Goal: Communication & Community: Answer question/provide support

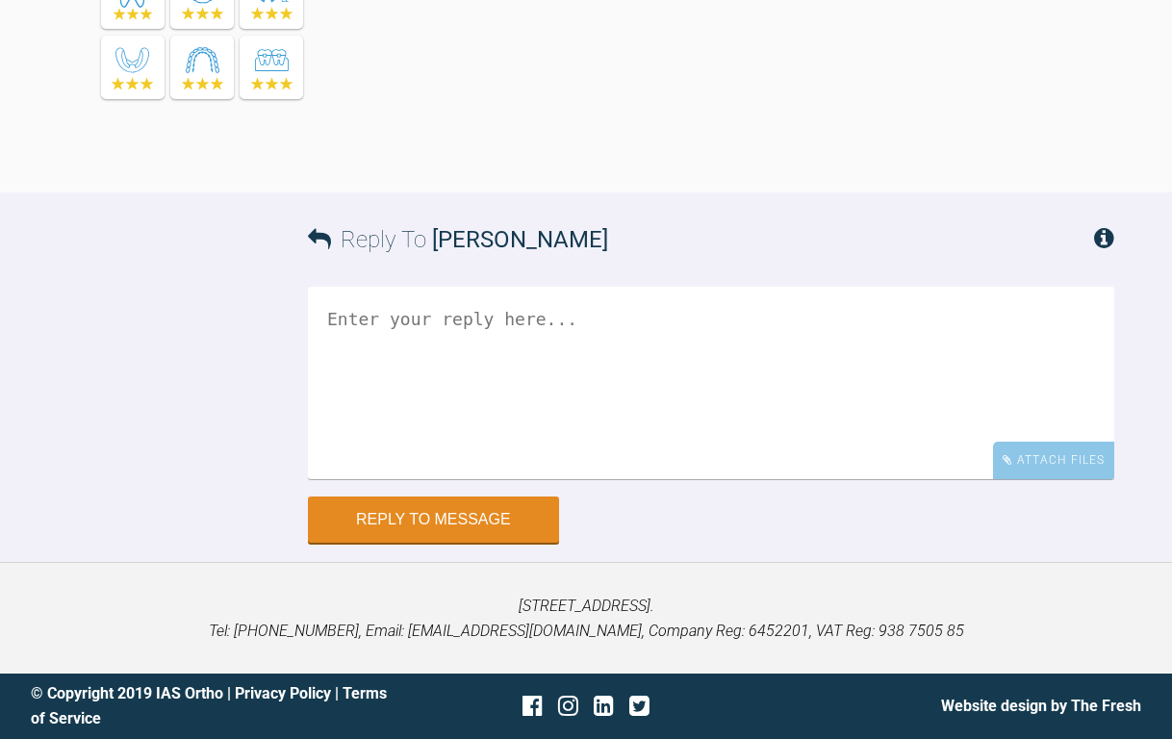
scroll to position [20274, 0]
drag, startPoint x: 410, startPoint y: 175, endPoint x: 718, endPoint y: 180, distance: 308.8
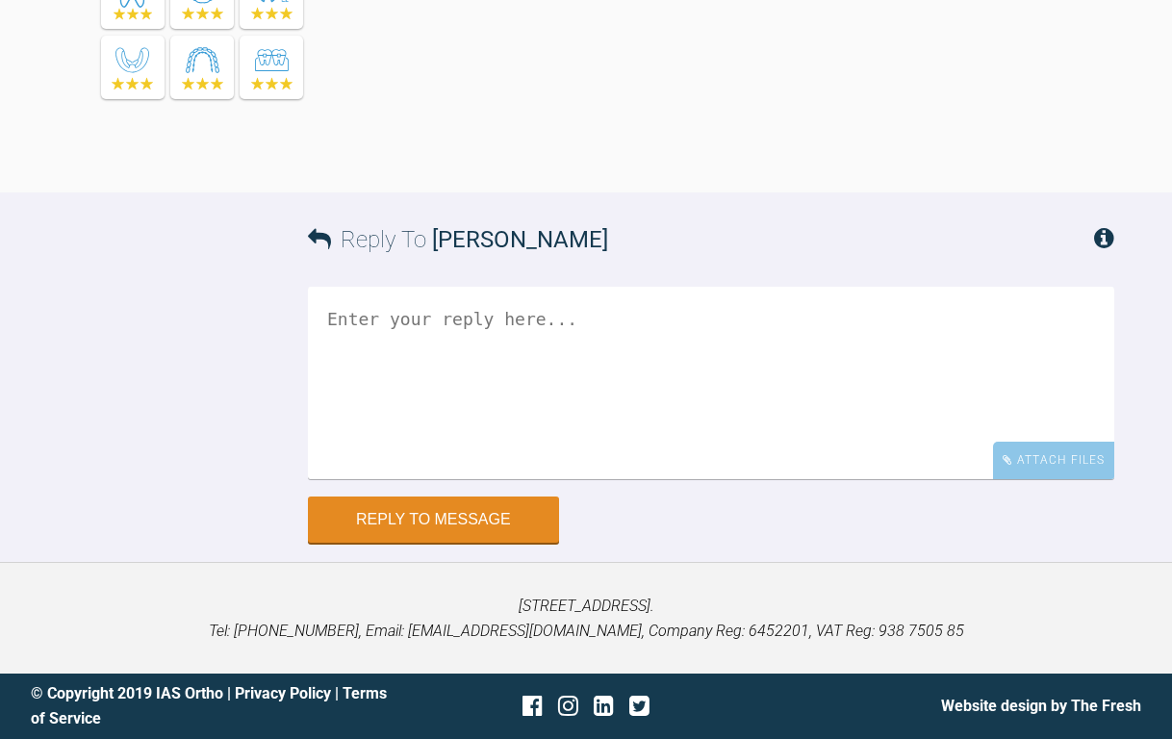
scroll to position [19408, 0]
drag, startPoint x: 406, startPoint y: 146, endPoint x: 1027, endPoint y: 155, distance: 621.4
drag, startPoint x: 976, startPoint y: 151, endPoint x: 567, endPoint y: 158, distance: 408.8
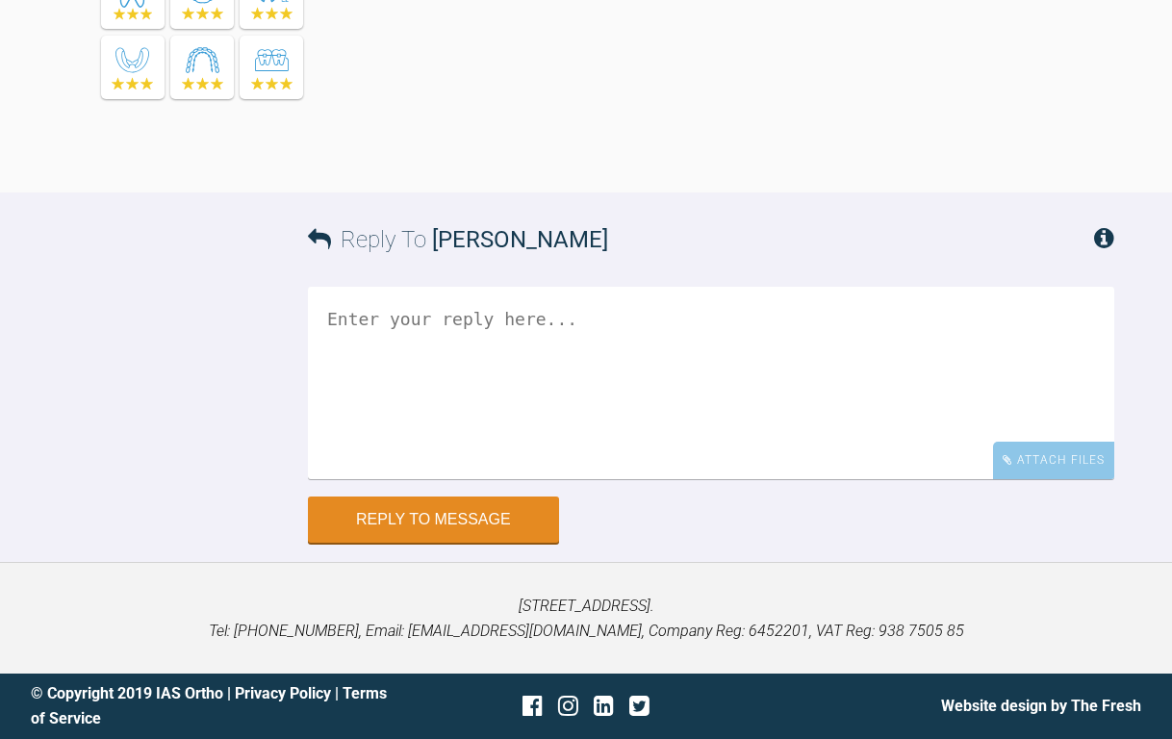
drag, startPoint x: 572, startPoint y: 113, endPoint x: 569, endPoint y: 164, distance: 52.0
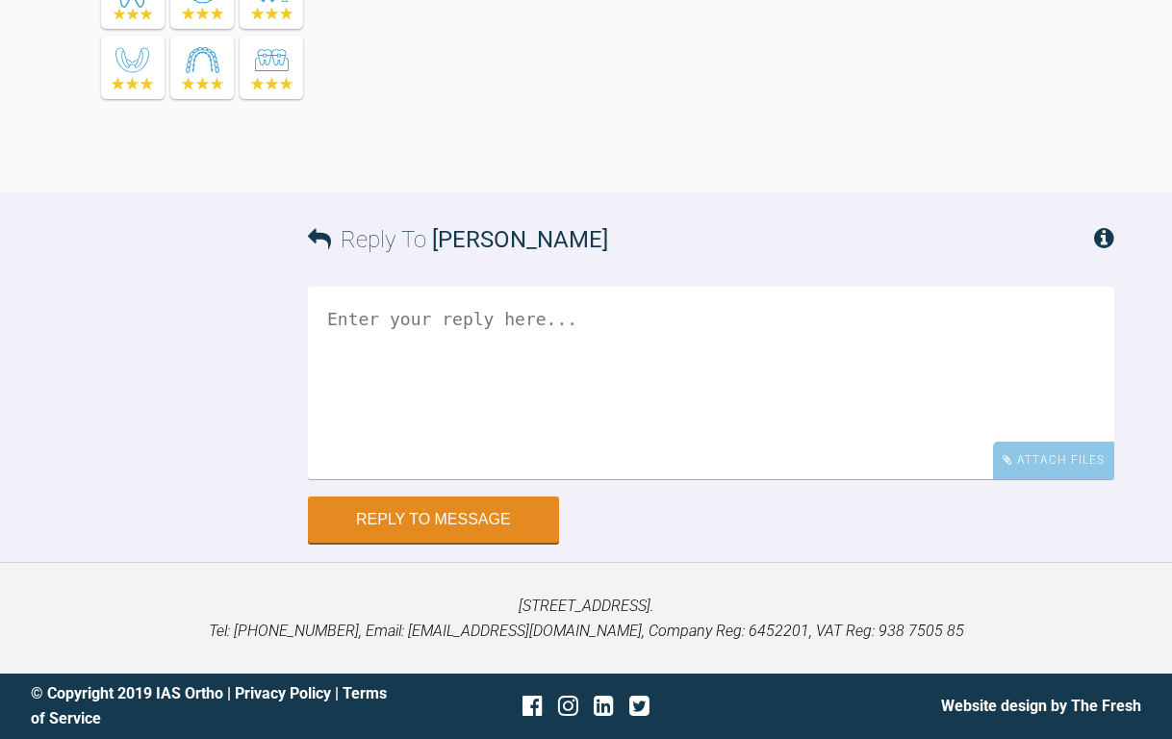
drag, startPoint x: 553, startPoint y: 179, endPoint x: 555, endPoint y: 165, distance: 13.6
drag, startPoint x: 565, startPoint y: 585, endPoint x: 671, endPoint y: 586, distance: 106.8
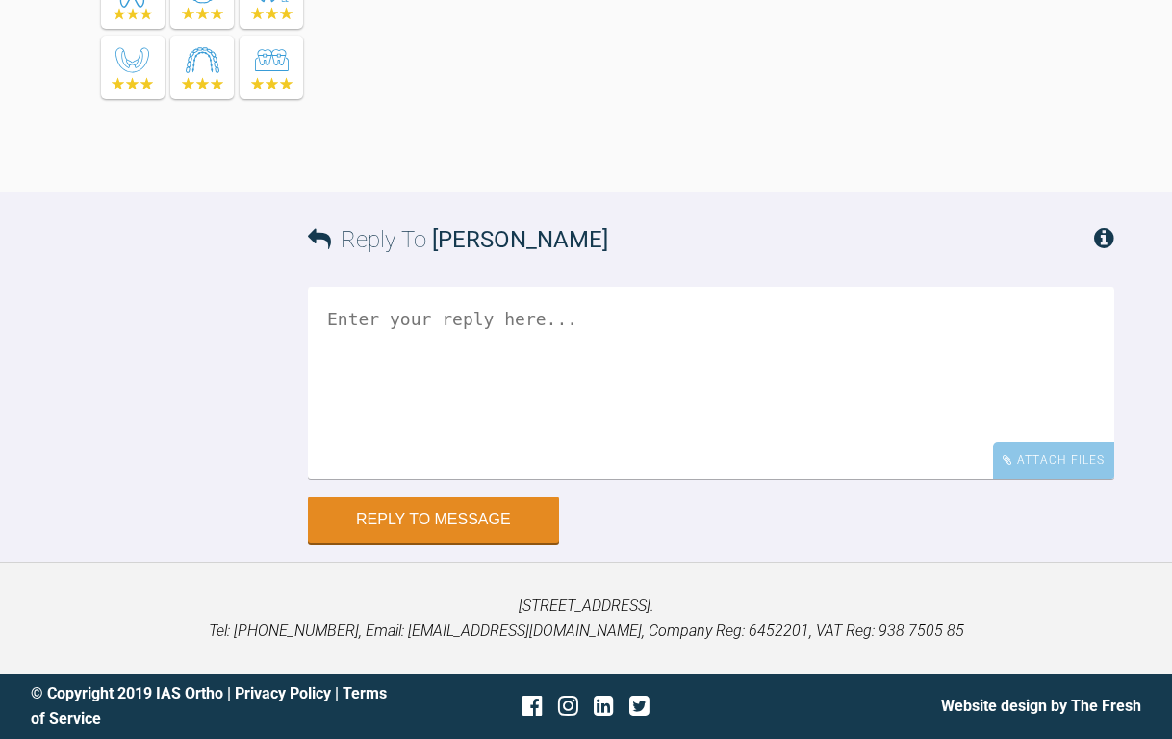
drag, startPoint x: 476, startPoint y: 103, endPoint x: 476, endPoint y: 179, distance: 76.0
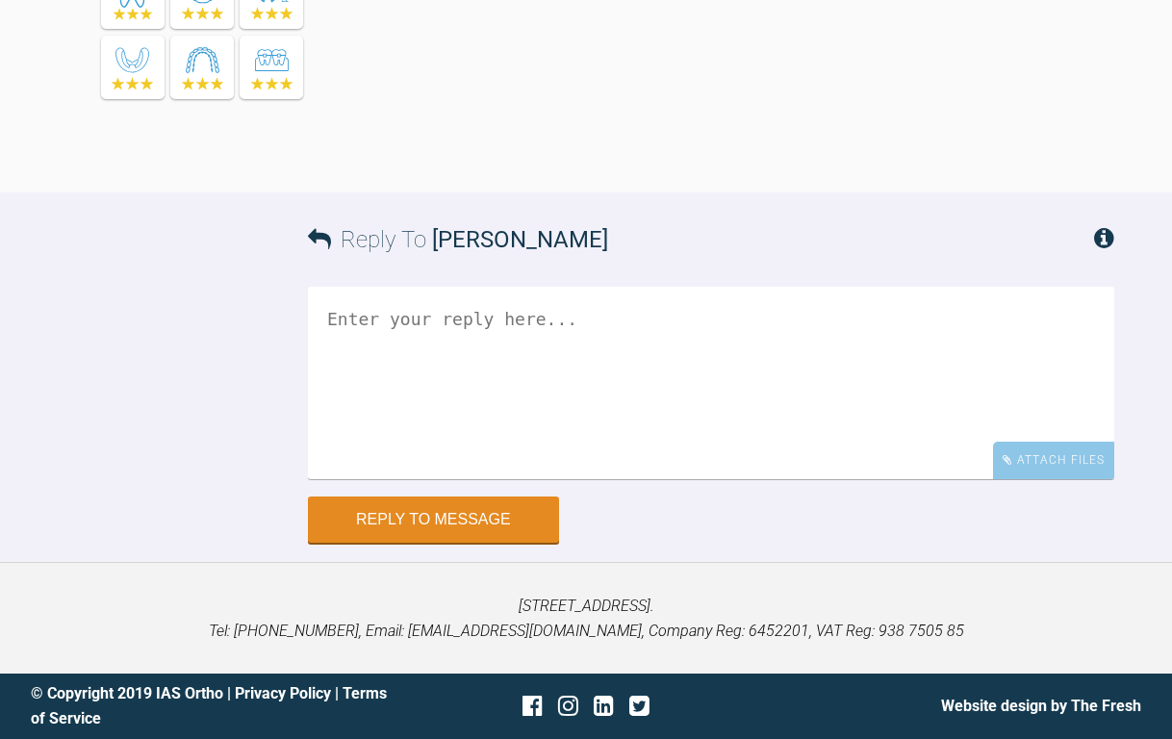
drag, startPoint x: 403, startPoint y: 468, endPoint x: 939, endPoint y: 469, distance: 535.7
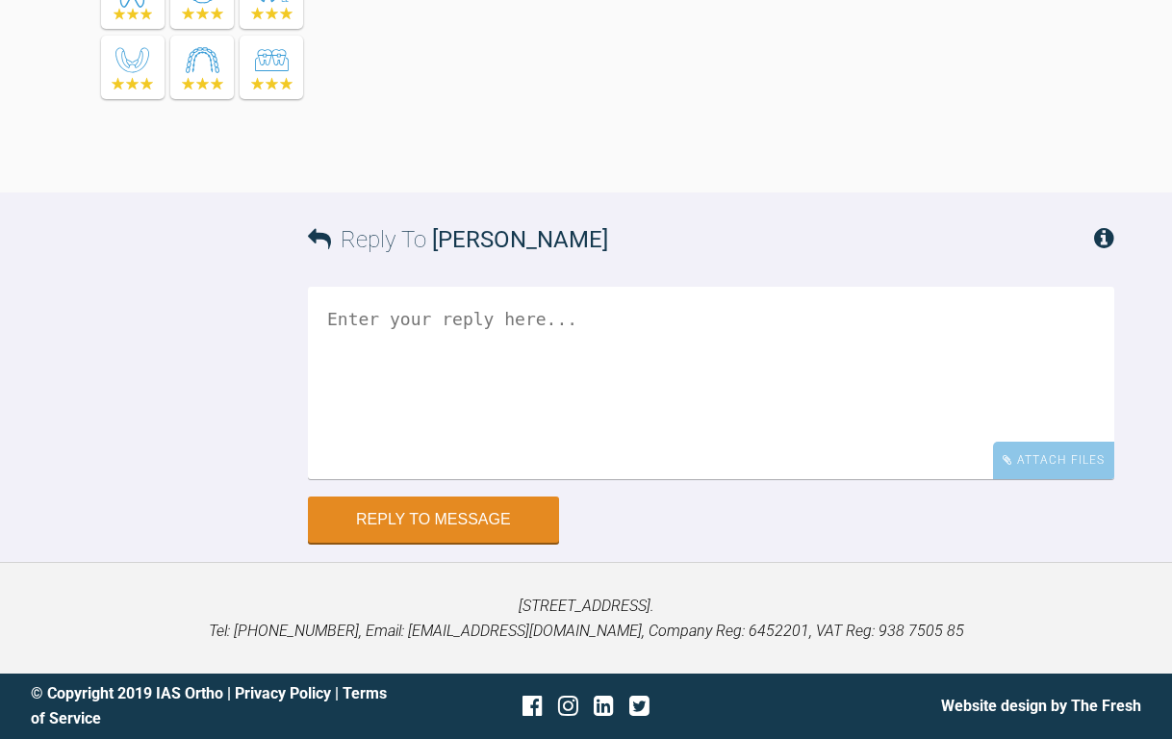
drag, startPoint x: 951, startPoint y: 495, endPoint x: 408, endPoint y: 446, distance: 545.7
drag, startPoint x: 639, startPoint y: 431, endPoint x: 644, endPoint y: 527, distance: 96.4
